Goal: Transaction & Acquisition: Book appointment/travel/reservation

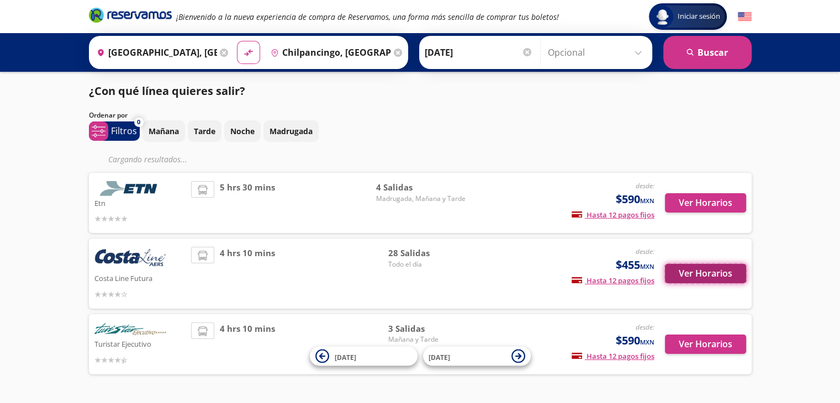
click at [697, 273] on button "Ver Horarios" at bounding box center [705, 273] width 81 height 19
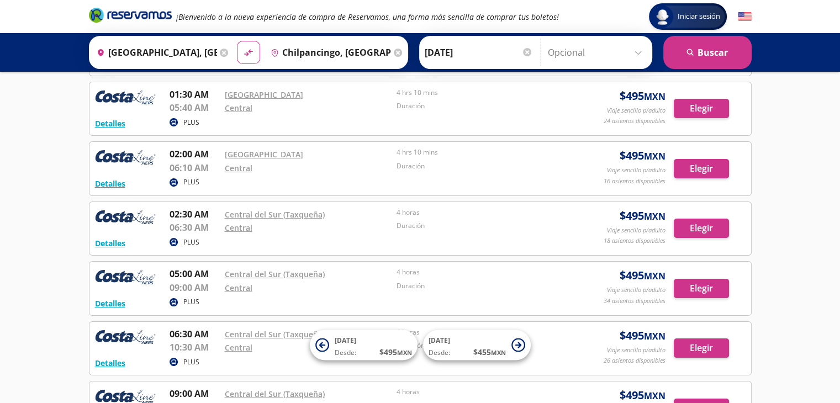
scroll to position [221, 0]
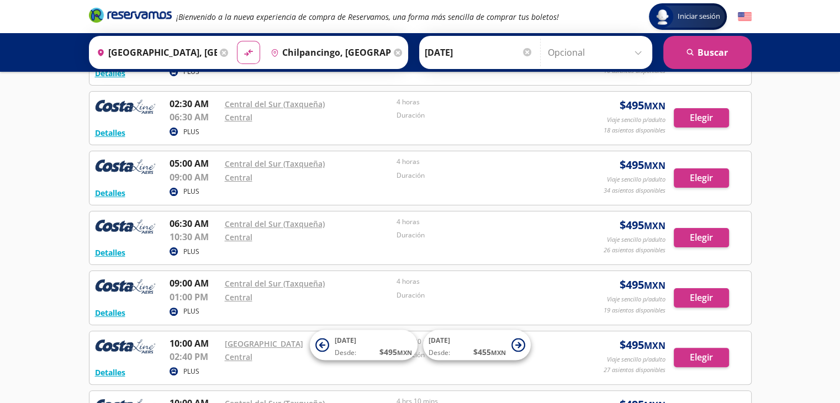
click at [223, 55] on icon at bounding box center [224, 53] width 8 height 8
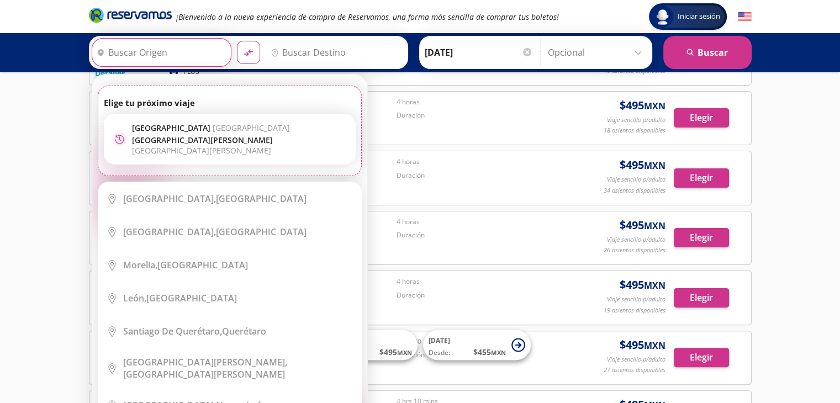
scroll to position [0, 0]
click at [219, 56] on input "Origen" at bounding box center [160, 53] width 136 height 28
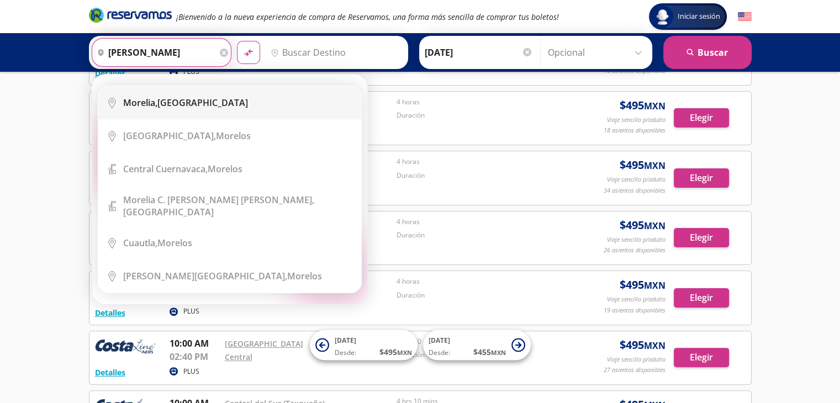
click at [213, 110] on li "City Icon [GEOGRAPHIC_DATA], [GEOGRAPHIC_DATA]" at bounding box center [229, 102] width 263 height 33
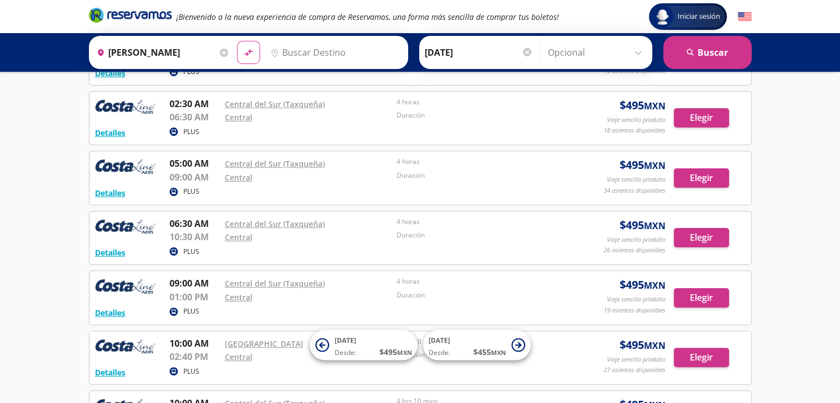
type input "[GEOGRAPHIC_DATA], [GEOGRAPHIC_DATA]"
click at [307, 63] on input "Destino" at bounding box center [334, 53] width 136 height 28
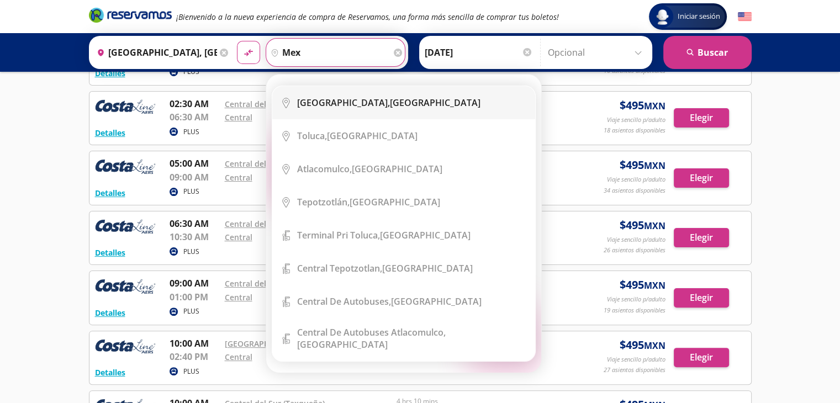
click at [415, 104] on div "[GEOGRAPHIC_DATA], [GEOGRAPHIC_DATA]" at bounding box center [388, 103] width 183 height 12
type input "[GEOGRAPHIC_DATA], [GEOGRAPHIC_DATA]"
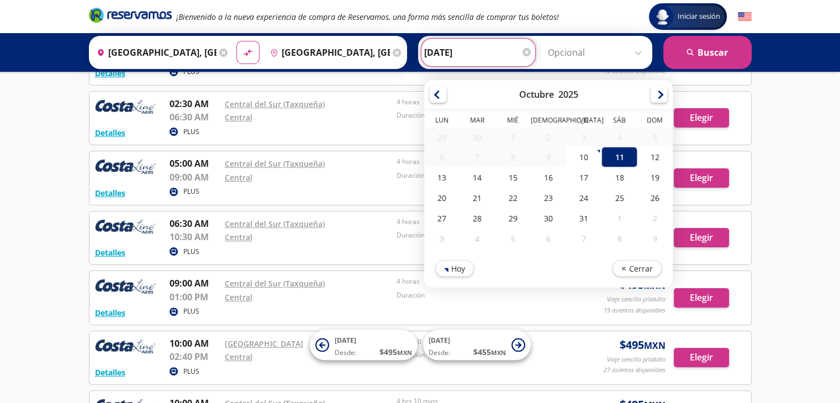
click at [473, 46] on input "[DATE]" at bounding box center [478, 53] width 108 height 28
click at [583, 151] on div "10" at bounding box center [583, 157] width 35 height 20
type input "[DATE]"
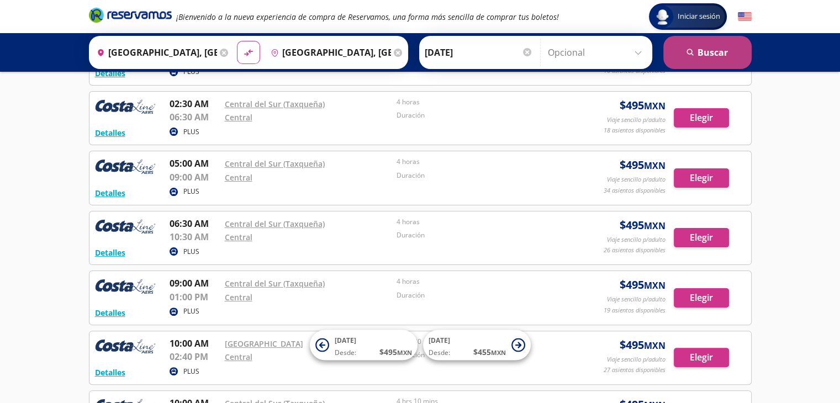
click at [705, 45] on button "search [GEOGRAPHIC_DATA]" at bounding box center [707, 52] width 88 height 33
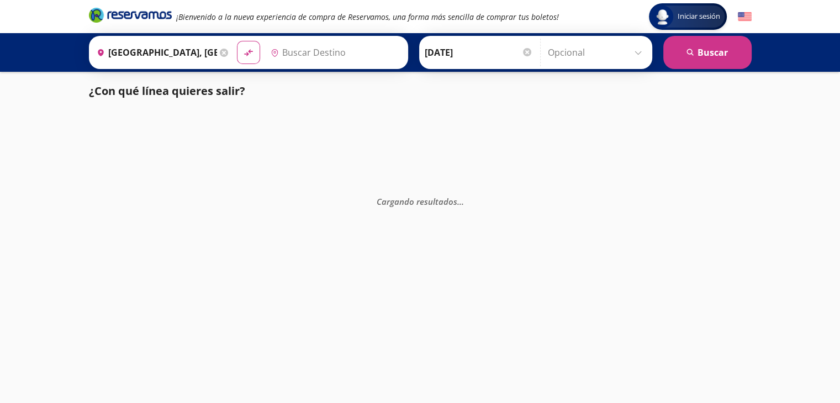
type input "[GEOGRAPHIC_DATA], [GEOGRAPHIC_DATA]"
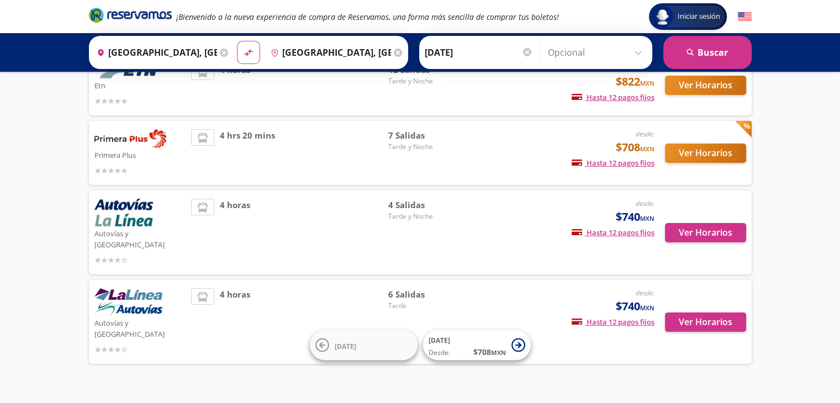
scroll to position [40, 0]
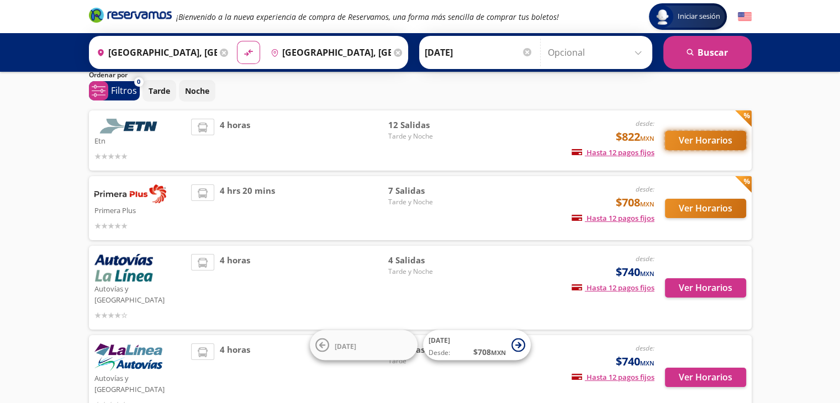
click at [707, 148] on button "Ver Horarios" at bounding box center [705, 140] width 81 height 19
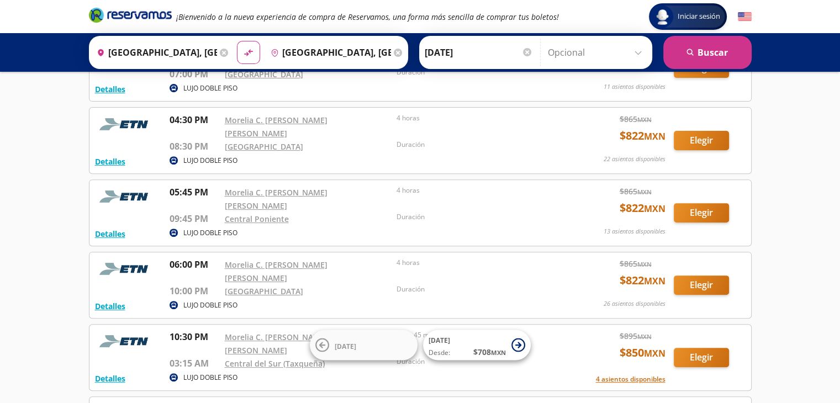
scroll to position [606, 0]
